Goal: Information Seeking & Learning: Check status

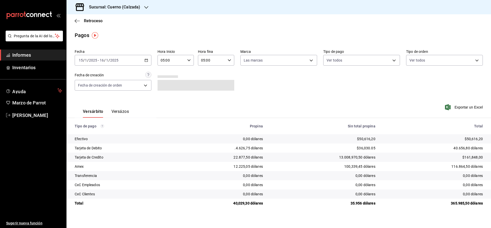
click at [21, 56] on span "Informes" at bounding box center [37, 55] width 50 height 7
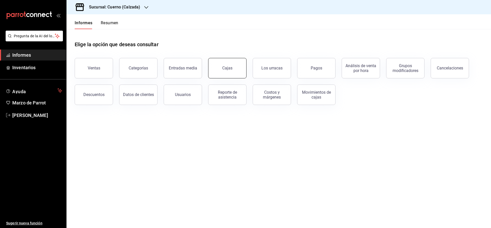
click at [234, 72] on link "Cajas" at bounding box center [227, 68] width 38 height 20
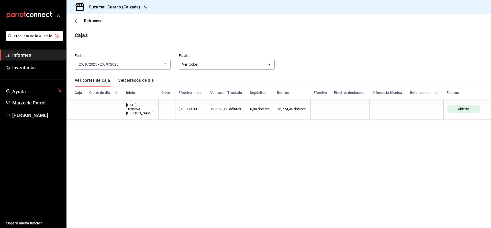
click at [114, 9] on h3 "Sucursal: Cuerno (Calzada)" at bounding box center [112, 7] width 55 height 6
click at [94, 36] on span "Clavadito (Calzada)" at bounding box center [87, 33] width 32 height 5
click at [78, 94] on div "Caja" at bounding box center [79, 93] width 8 height 4
click at [134, 78] on link "Vercerrados de día" at bounding box center [136, 82] width 36 height 9
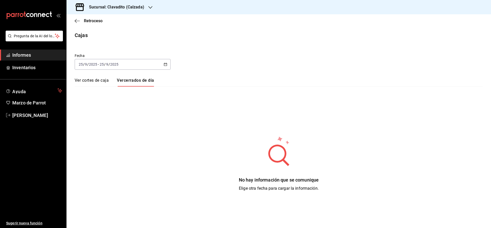
click at [92, 80] on link "Ver cortes de caja" at bounding box center [92, 82] width 34 height 9
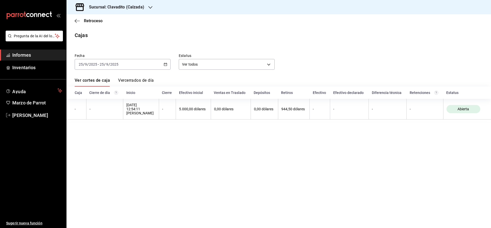
click at [129, 9] on h3 "Sucursal: Clavadito (Calzada)" at bounding box center [114, 7] width 59 height 6
click at [74, 22] on span "Cuerno (Calzada)" at bounding box center [85, 21] width 28 height 5
drag, startPoint x: 387, startPoint y: 40, endPoint x: 392, endPoint y: 45, distance: 7.6
click at [392, 45] on main "Retroceso Cajas Fecha [DATE] [DATE] - [DATE] [DATE] Estatus Ver todos ALL Ver c…" at bounding box center [279, 121] width 425 height 214
drag, startPoint x: 375, startPoint y: 38, endPoint x: 362, endPoint y: 36, distance: 12.9
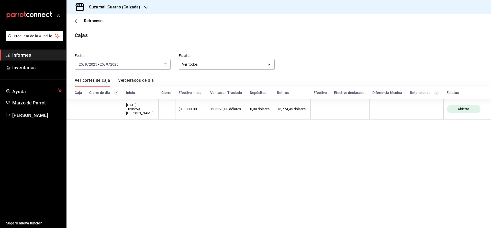
click at [373, 38] on div "Cajas" at bounding box center [279, 35] width 425 height 8
click at [241, 140] on main "Retroceso Cajas Fecha [DATE] [DATE] - [DATE] [DATE] Estatus Ver todos ALL Ver c…" at bounding box center [279, 121] width 425 height 214
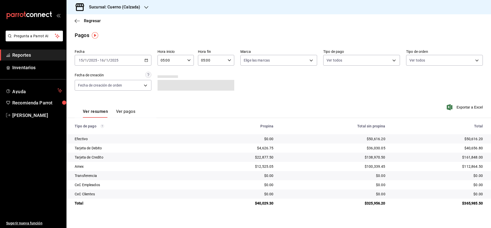
click at [146, 60] on icon "button" at bounding box center [147, 61] width 4 height 4
click at [95, 133] on span "Rango de fechas" at bounding box center [99, 133] width 40 height 5
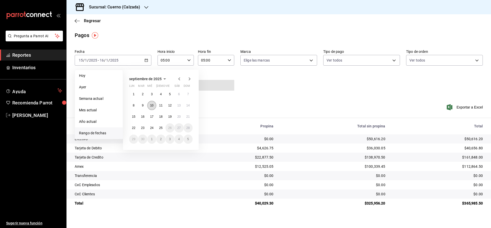
click at [153, 106] on abbr "10" at bounding box center [151, 106] width 3 height 4
click at [160, 106] on abbr "11" at bounding box center [160, 106] width 3 height 4
type input "00:00"
type input "23:59"
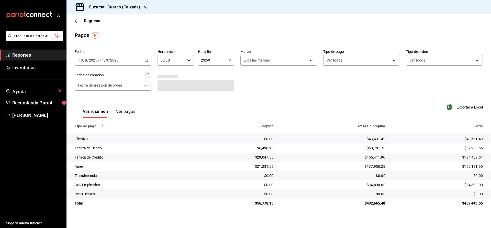
click at [189, 59] on icon "button" at bounding box center [189, 61] width 4 height 4
click at [171, 98] on span "02" at bounding box center [167, 98] width 10 height 4
type input "02:00"
click at [227, 61] on div at bounding box center [245, 114] width 491 height 228
click at [228, 60] on icon "button" at bounding box center [230, 61] width 4 height 4
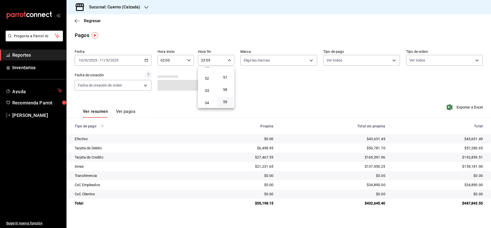
scroll to position [17, 0]
click at [206, 82] on span "02" at bounding box center [207, 81] width 10 height 4
click at [225, 73] on span "00" at bounding box center [225, 73] width 10 height 4
type input "02:00"
click at [131, 112] on div at bounding box center [245, 114] width 491 height 228
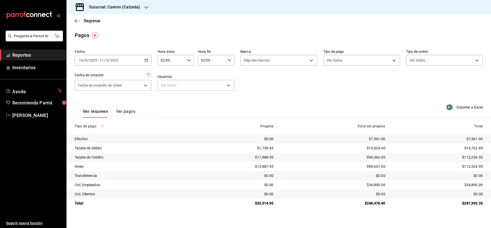
click at [131, 112] on button "Ver pagos" at bounding box center [125, 113] width 19 height 9
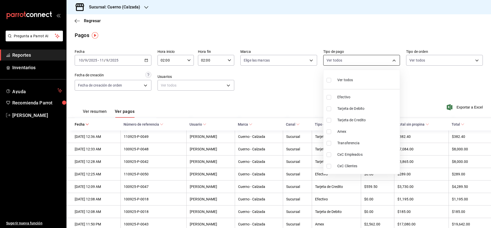
click at [343, 60] on body "Pregunta a Parrot AI Reportes Inventarios Ayuda Recomienda Parrot Julia Morales…" at bounding box center [245, 114] width 491 height 228
click at [347, 144] on span "Transferencia" at bounding box center [367, 143] width 60 height 5
type input "094dce88-e231-4a8e-9dda-1cf726f824db"
checkbox input "true"
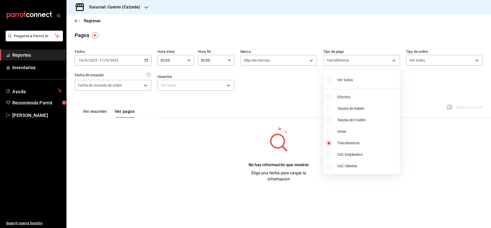
click at [292, 58] on div at bounding box center [245, 114] width 491 height 228
click at [292, 58] on body "Pregunta a Parrot AI Reportes Inventarios Ayuda Recomienda Parrot Julia Morales…" at bounding box center [245, 114] width 491 height 228
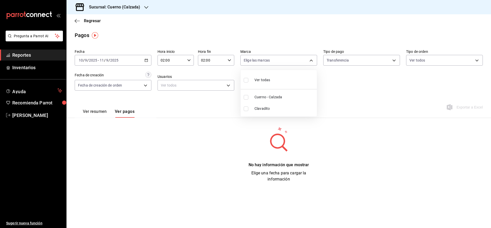
click at [283, 94] on li "Cuerno - Calzada" at bounding box center [279, 98] width 76 height 12
type input "b7ae777b-2dfc-42e0-9650-6cefdf37a424"
checkbox input "true"
click at [341, 80] on div at bounding box center [245, 114] width 491 height 228
click at [340, 59] on body "Pregunta a Parrot AI Reportes Inventarios Ayuda Recomienda Parrot Julia Morales…" at bounding box center [245, 114] width 491 height 228
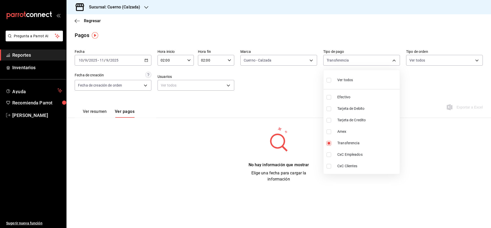
click at [341, 77] on div "Ver todos" at bounding box center [340, 79] width 26 height 11
type input "4c9ea5d7-0ea8-4a33-801a-9e51db73ff87,744087a8-a50f-4fdf-8b87-5a1d252922a4,322b9…"
checkbox input "true"
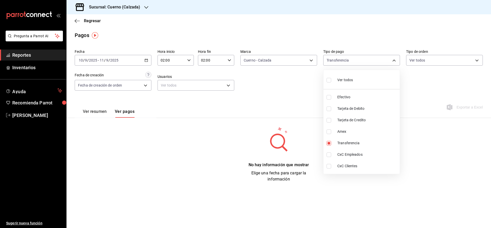
checkbox input "true"
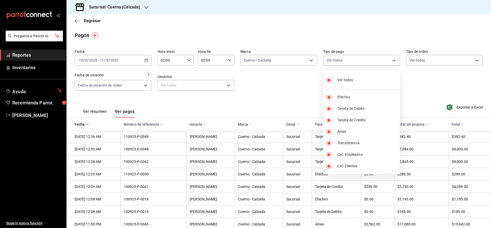
click at [290, 77] on div at bounding box center [245, 114] width 491 height 228
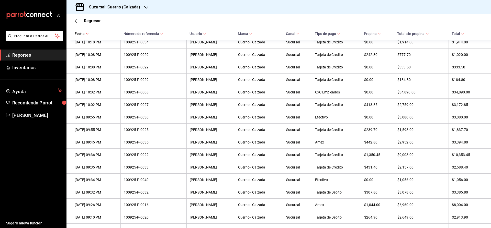
scroll to position [166, 0]
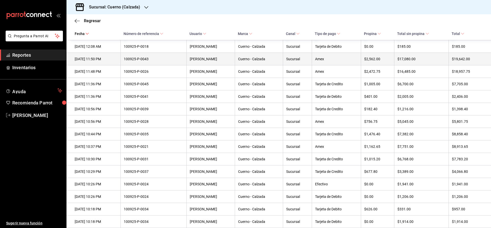
click at [461, 63] on th "$19,642.00" at bounding box center [470, 59] width 42 height 13
click at [415, 59] on th "$17,080.00" at bounding box center [421, 59] width 54 height 13
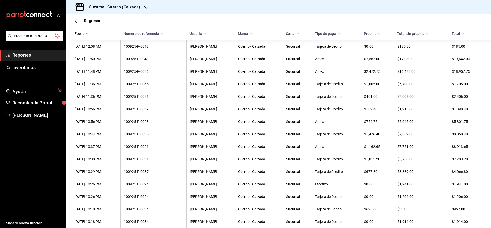
click at [31, 55] on span "Reportes" at bounding box center [37, 55] width 50 height 7
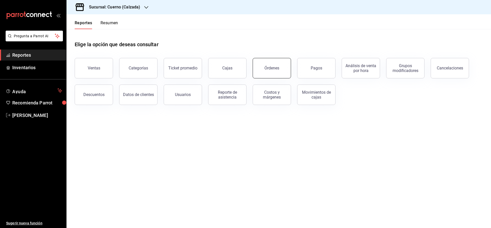
click at [275, 71] on button "Órdenes" at bounding box center [272, 68] width 38 height 20
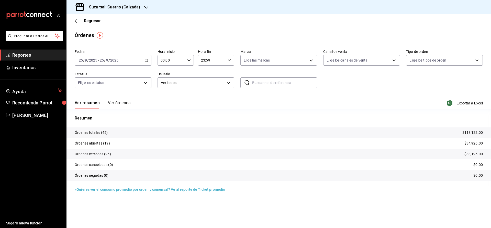
click at [148, 59] on div "2025-09-25 25 / 9 / 2025 - 2025-09-25 25 / 9 / 2025" at bounding box center [113, 60] width 77 height 11
click at [87, 131] on span "Rango de fechas" at bounding box center [99, 133] width 40 height 5
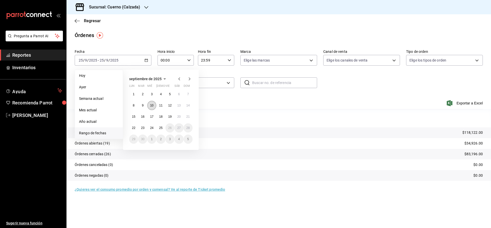
click at [154, 105] on button "10" at bounding box center [151, 105] width 9 height 9
click at [159, 105] on button "11" at bounding box center [160, 105] width 9 height 9
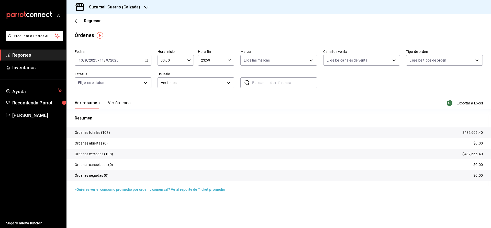
click at [187, 61] on icon "button" at bounding box center [189, 61] width 4 height 4
click at [168, 99] on span "02" at bounding box center [167, 98] width 10 height 4
type input "02:00"
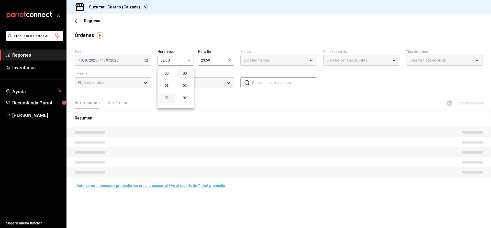
click at [228, 59] on div at bounding box center [245, 114] width 491 height 228
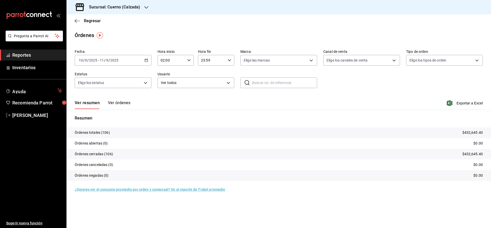
click at [229, 62] on icon "button" at bounding box center [230, 61] width 4 height 4
click at [210, 85] on span "05" at bounding box center [207, 83] width 10 height 4
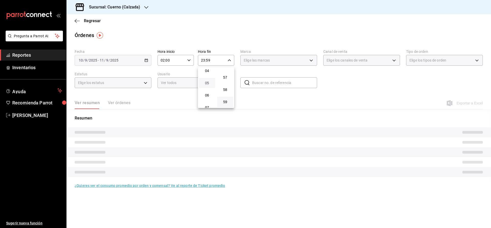
type input "05:59"
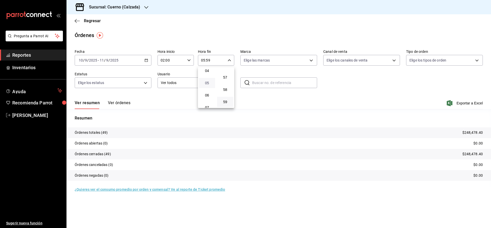
click at [209, 85] on span "05" at bounding box center [207, 83] width 10 height 4
click at [118, 102] on div at bounding box center [245, 114] width 491 height 228
click at [119, 104] on button "Ver órdenes" at bounding box center [119, 105] width 23 height 9
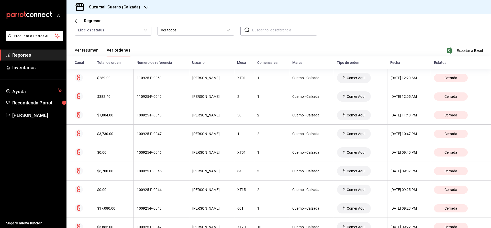
scroll to position [54, 0]
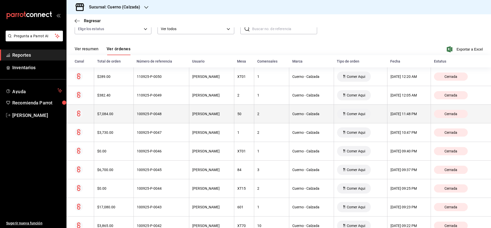
click at [450, 115] on span "Cerrada" at bounding box center [451, 114] width 17 height 4
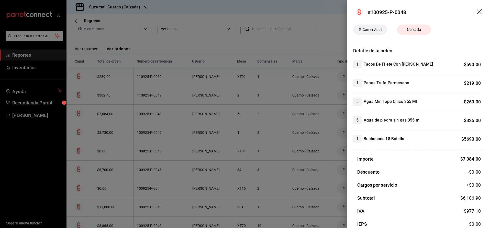
click at [478, 11] on icon "drag" at bounding box center [480, 12] width 6 height 6
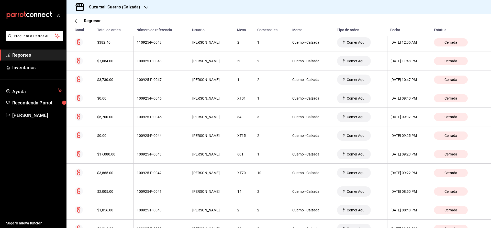
scroll to position [120, 0]
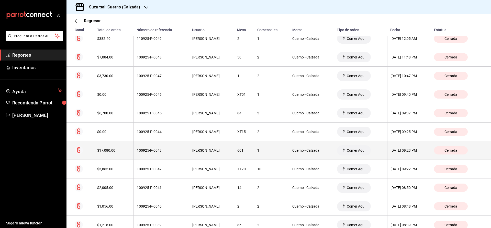
click at [459, 152] on span "Cerrada" at bounding box center [451, 151] width 17 height 4
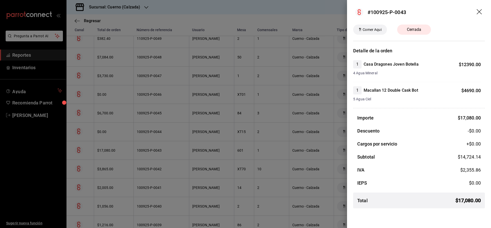
click at [479, 16] on header "#100925-P-0043" at bounding box center [419, 12] width 144 height 25
click at [478, 11] on icon "drag" at bounding box center [480, 12] width 6 height 6
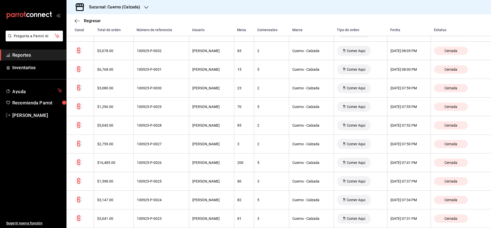
scroll to position [428, 0]
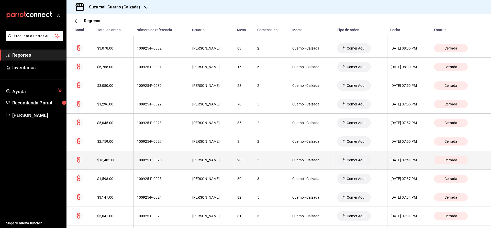
click at [454, 162] on span "Cerrada" at bounding box center [451, 160] width 17 height 4
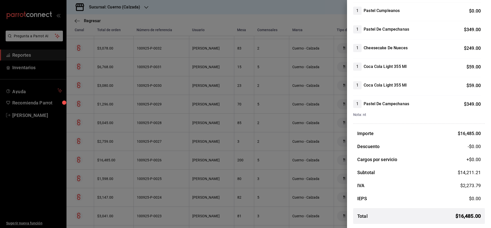
scroll to position [0, 0]
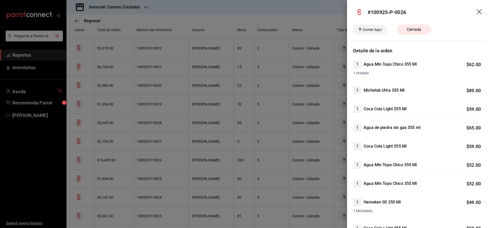
click at [478, 10] on icon "drag" at bounding box center [479, 11] width 5 height 5
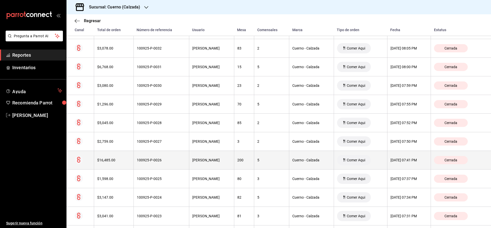
click at [246, 166] on th "200" at bounding box center [244, 160] width 20 height 19
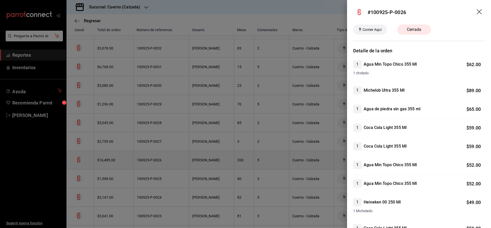
click at [246, 166] on div at bounding box center [245, 114] width 491 height 228
